Goal: Navigation & Orientation: Find specific page/section

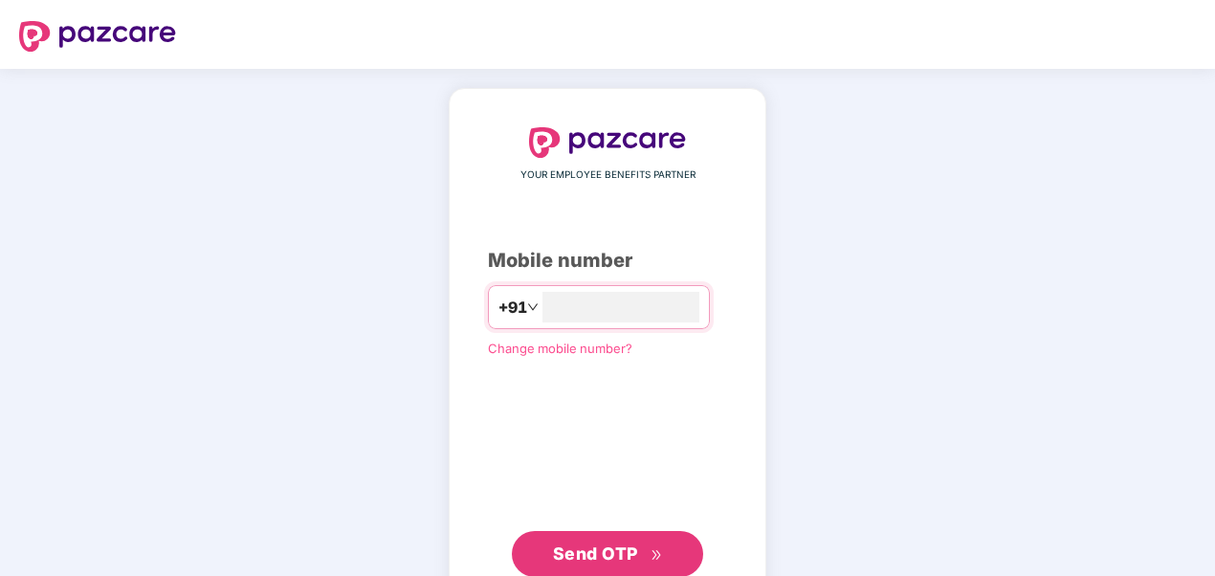
type input "**********"
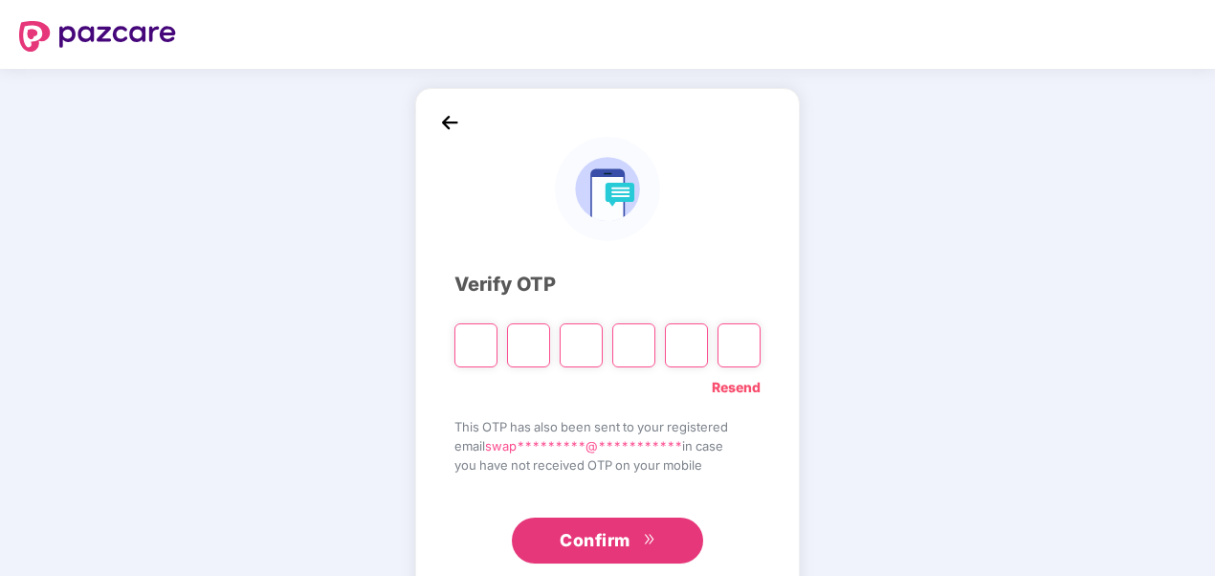
type input "*"
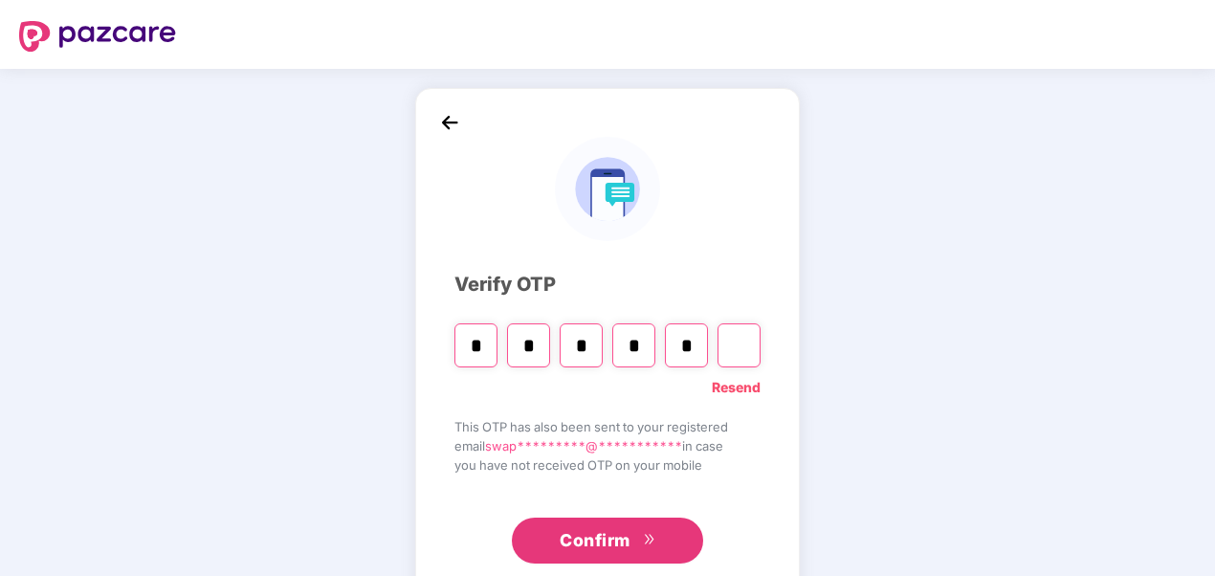
type input "*"
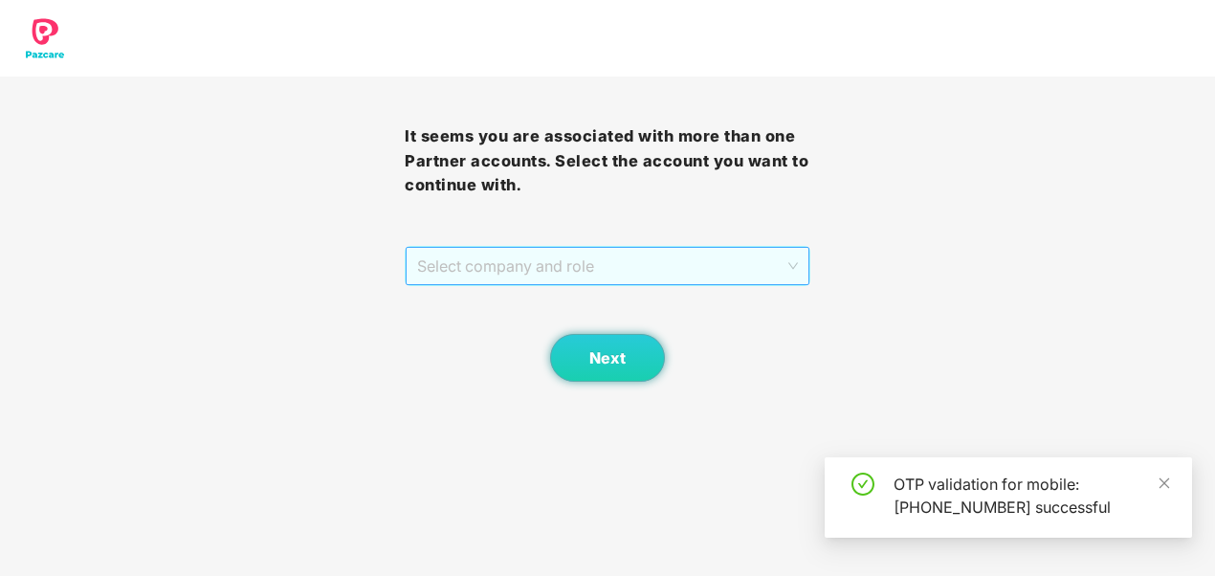
click at [484, 255] on span "Select company and role" at bounding box center [607, 266] width 380 height 36
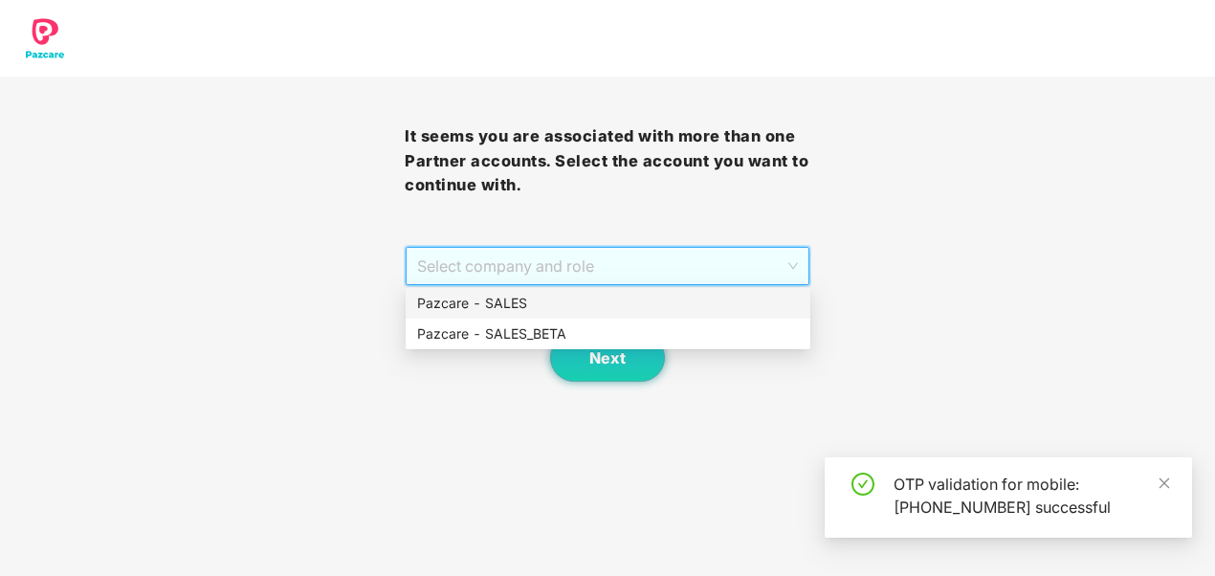
click at [455, 303] on div "Pazcare - SALES" at bounding box center [608, 303] width 382 height 21
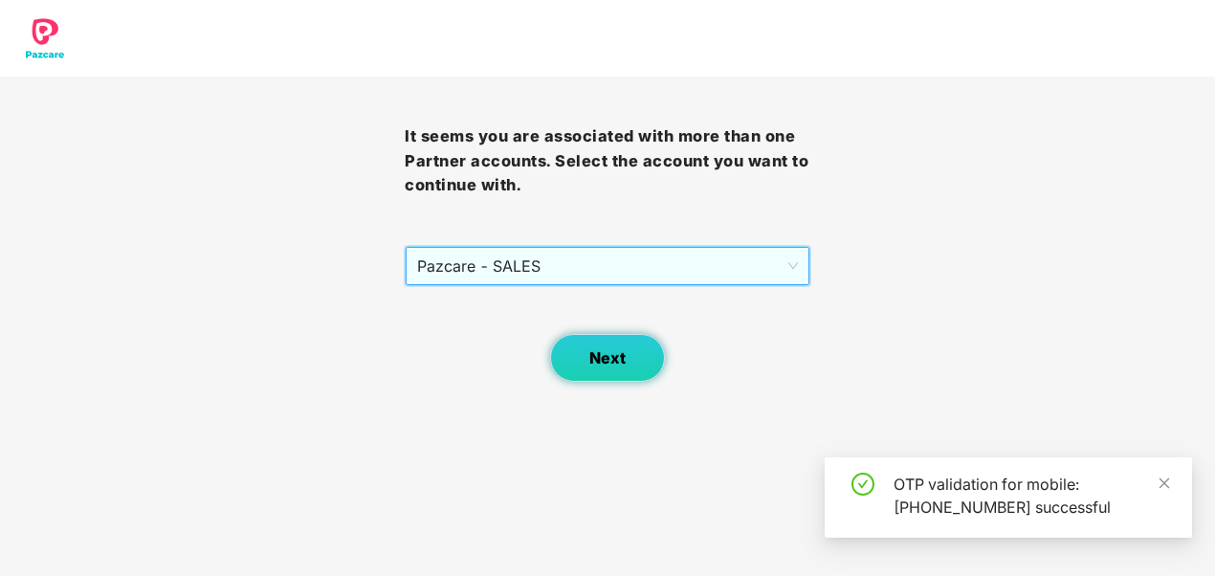
click at [565, 346] on button "Next" at bounding box center [607, 358] width 115 height 48
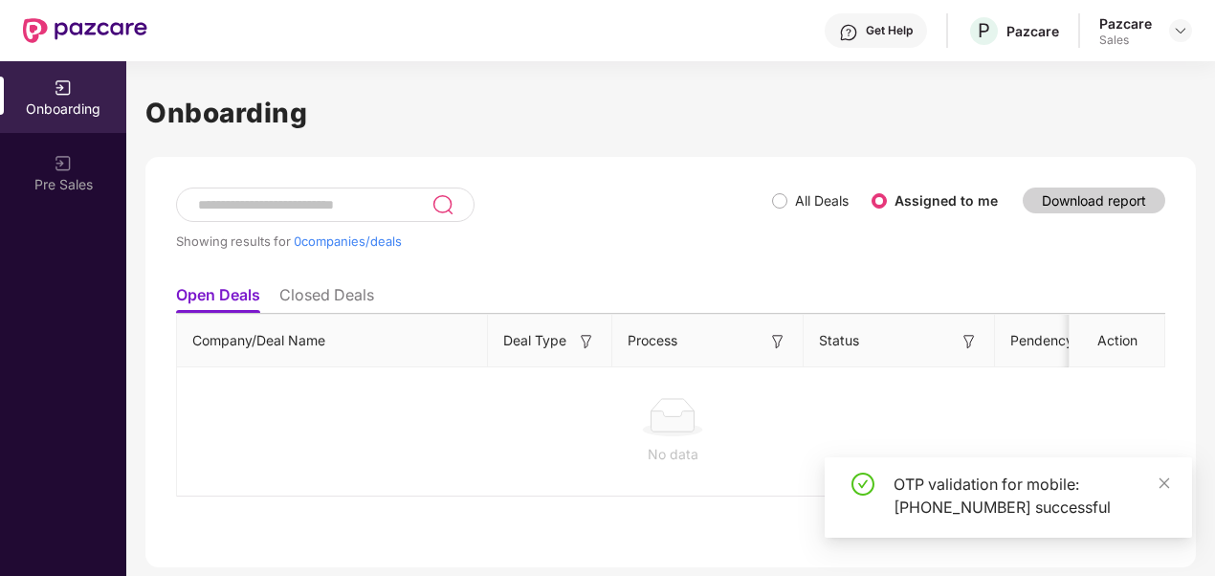
click at [966, 265] on div "Showing results for 0 companies/deals All Deals Assigned to me Download report" at bounding box center [670, 232] width 989 height 88
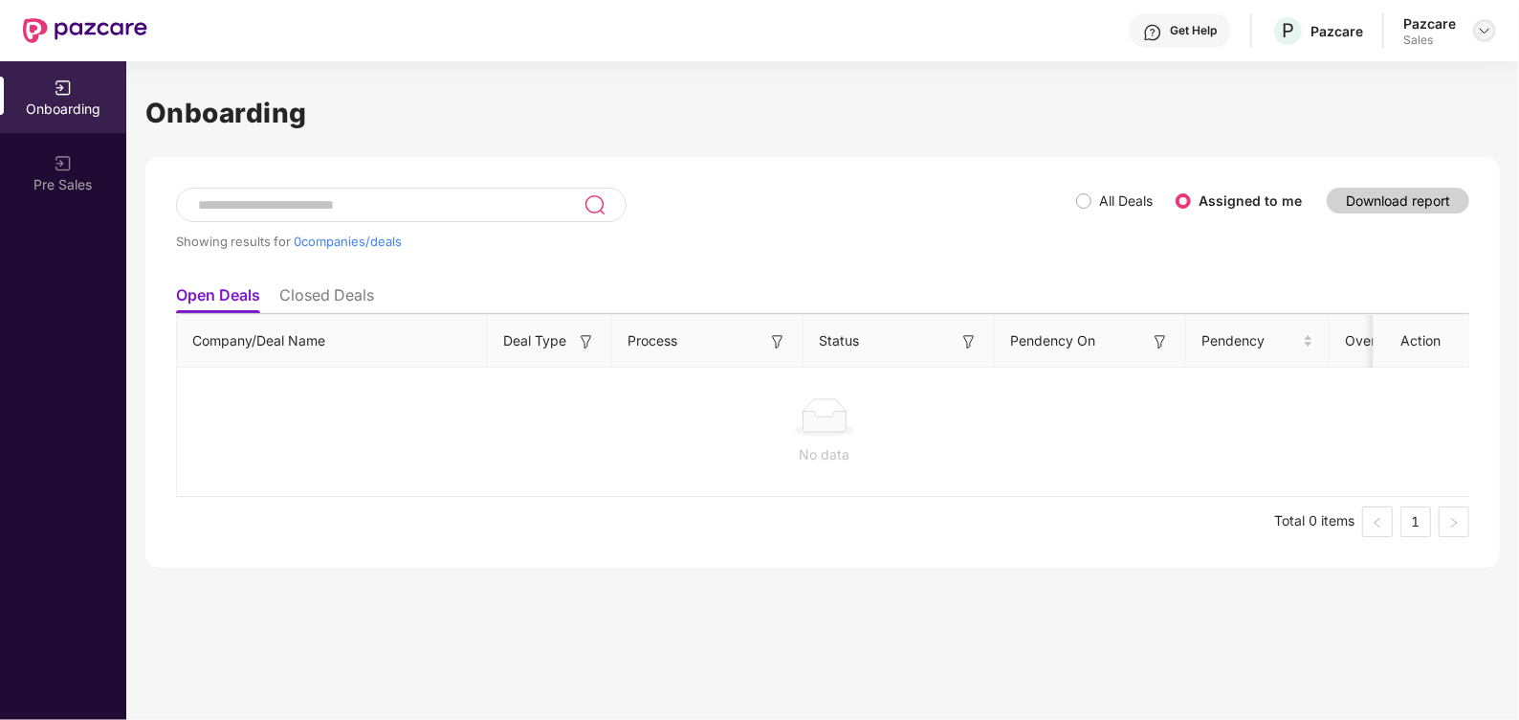
click at [1214, 35] on img at bounding box center [1484, 30] width 15 height 15
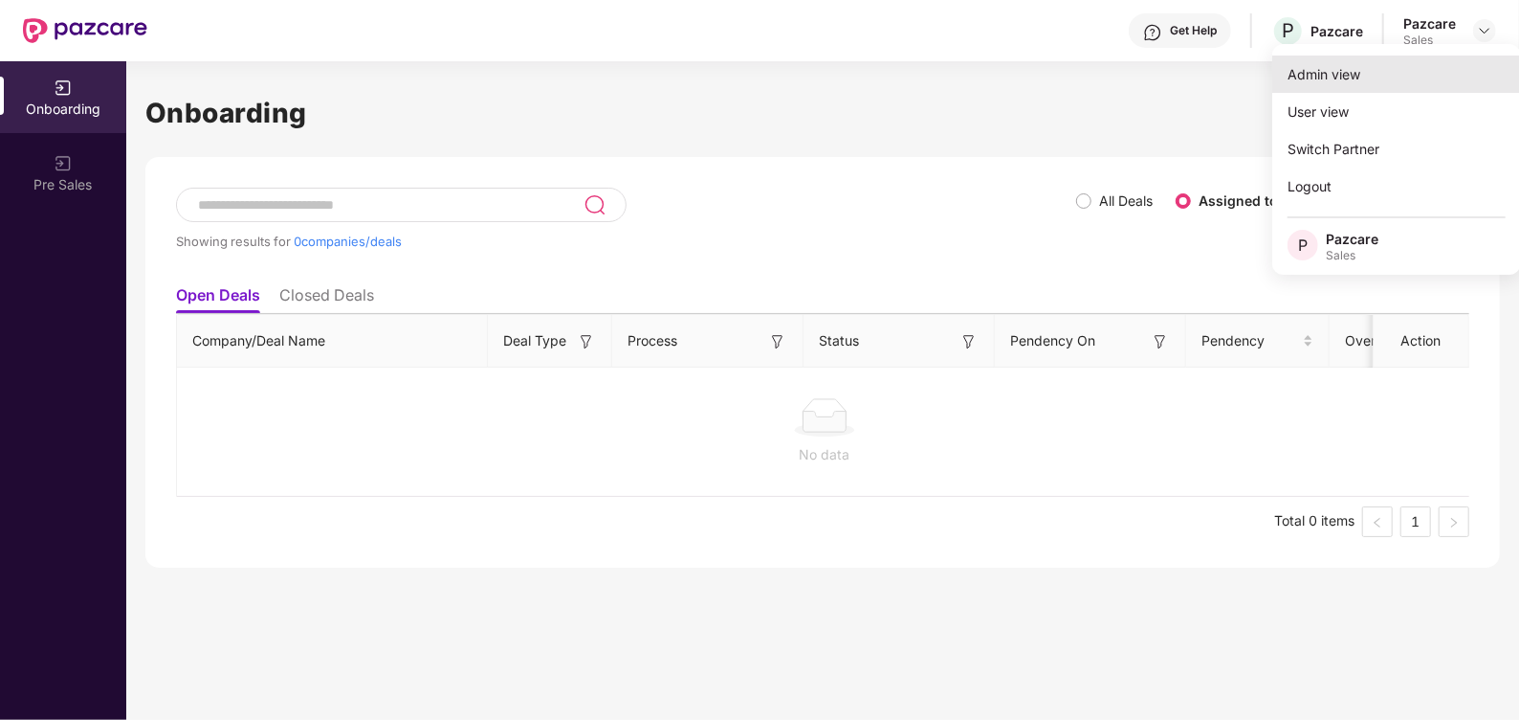
click at [1214, 87] on div "Admin view" at bounding box center [1397, 73] width 249 height 37
